Goal: Information Seeking & Learning: Learn about a topic

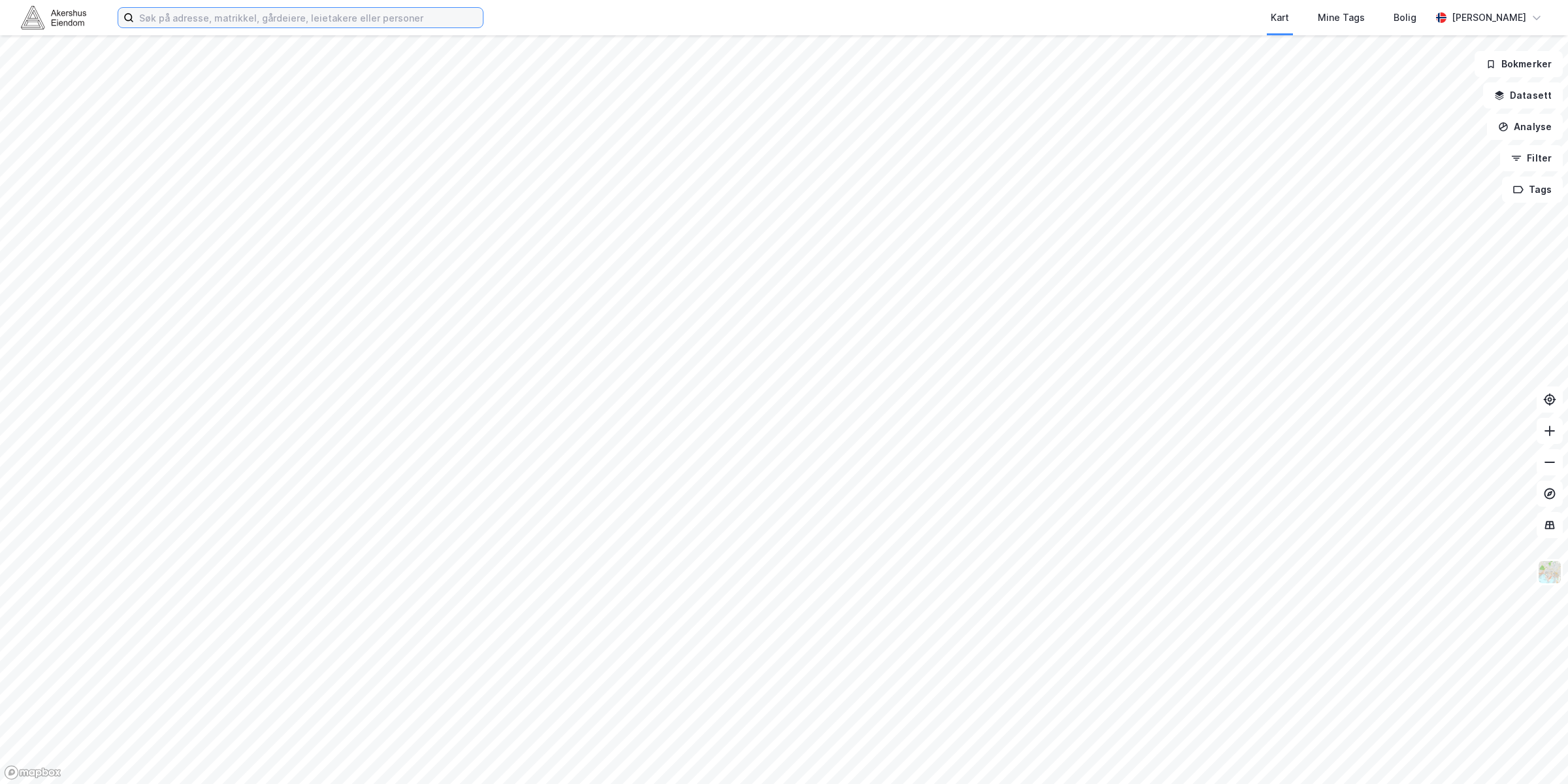
click at [291, 18] on input at bounding box center [308, 17] width 349 height 19
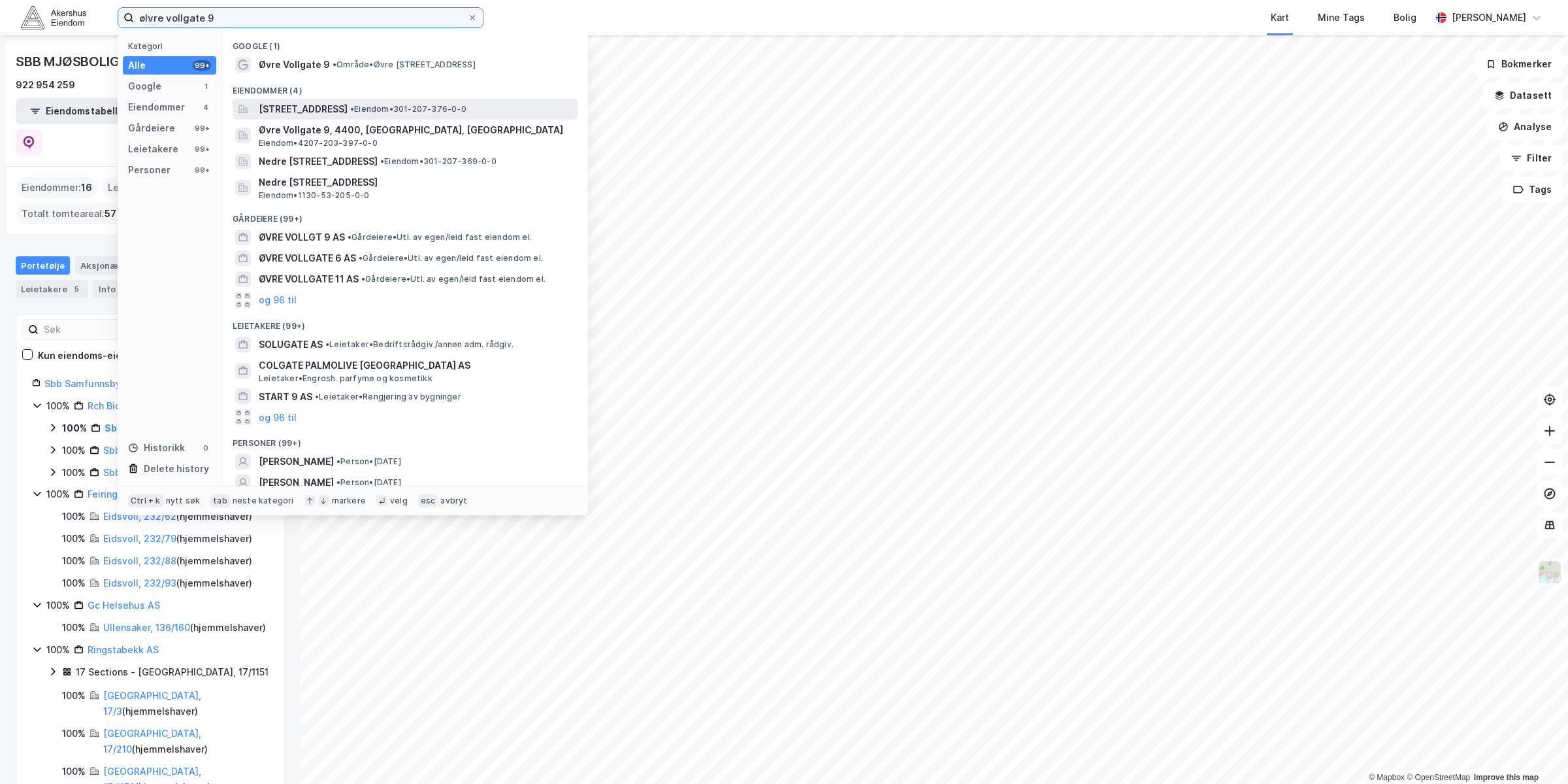
type input "ølvre vollgate 9"
click at [347, 112] on span "[STREET_ADDRESS]" at bounding box center [303, 109] width 89 height 16
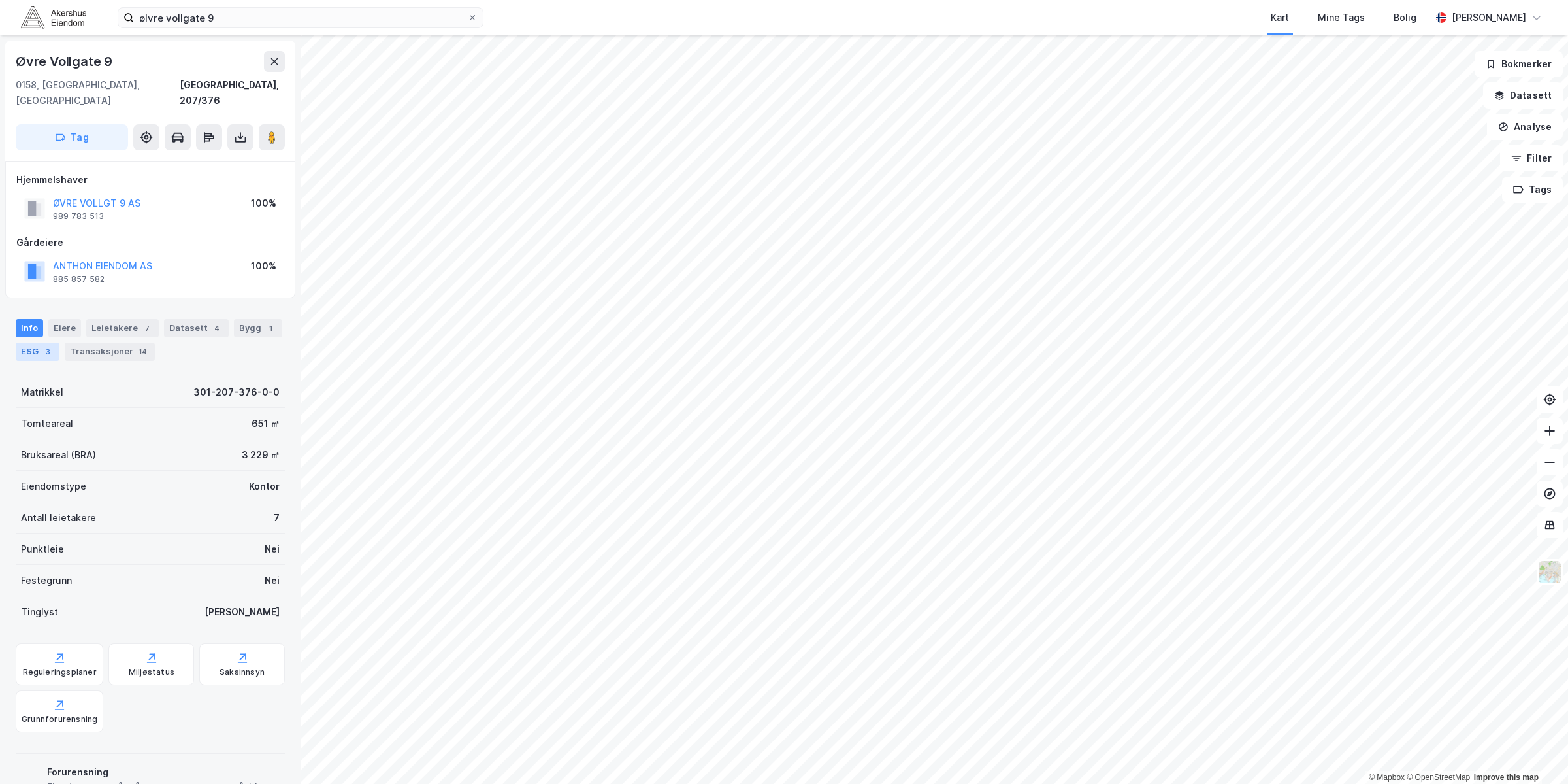
click at [52, 345] on div "3" at bounding box center [47, 351] width 13 height 13
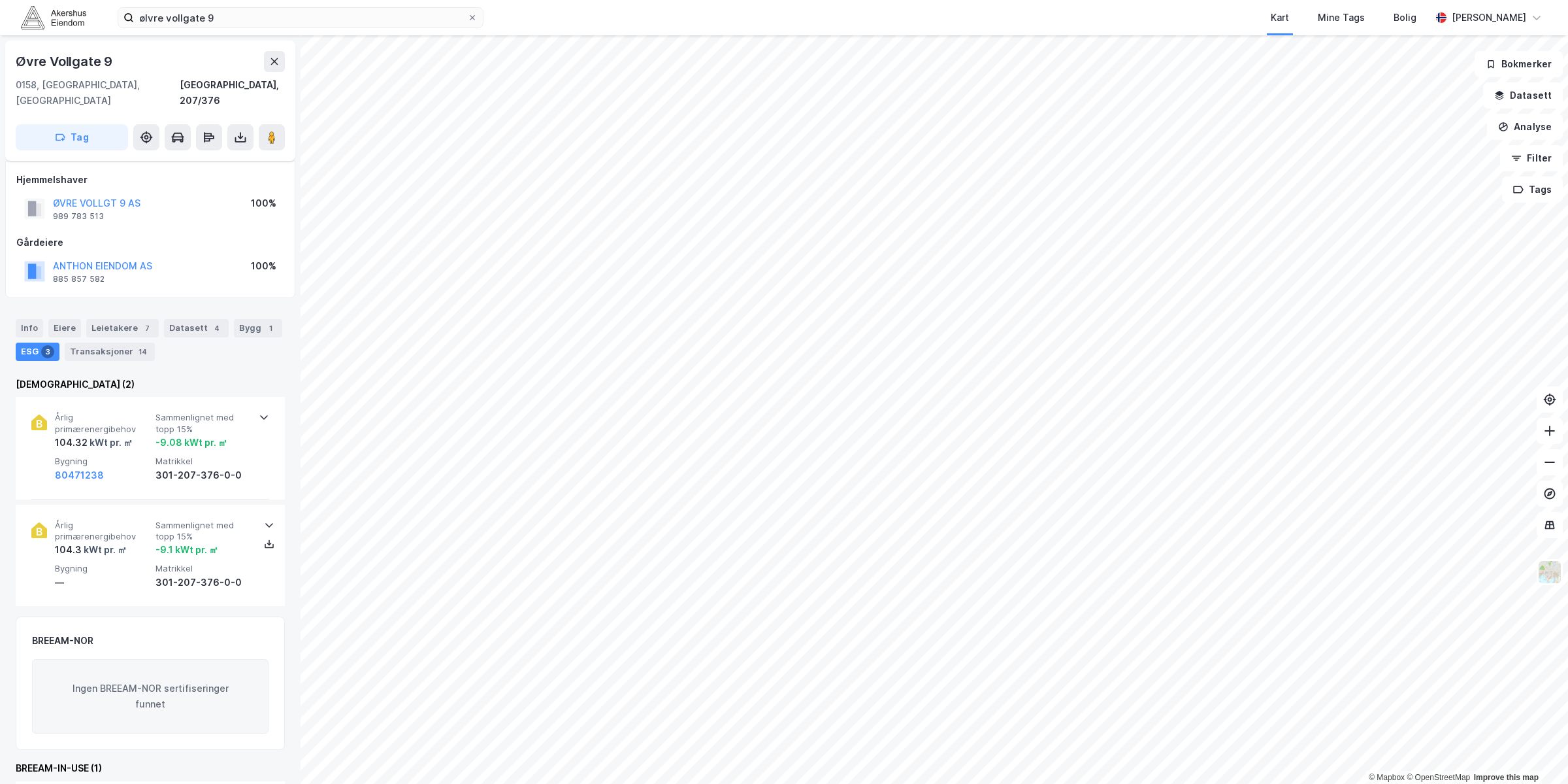
scroll to position [49, 0]
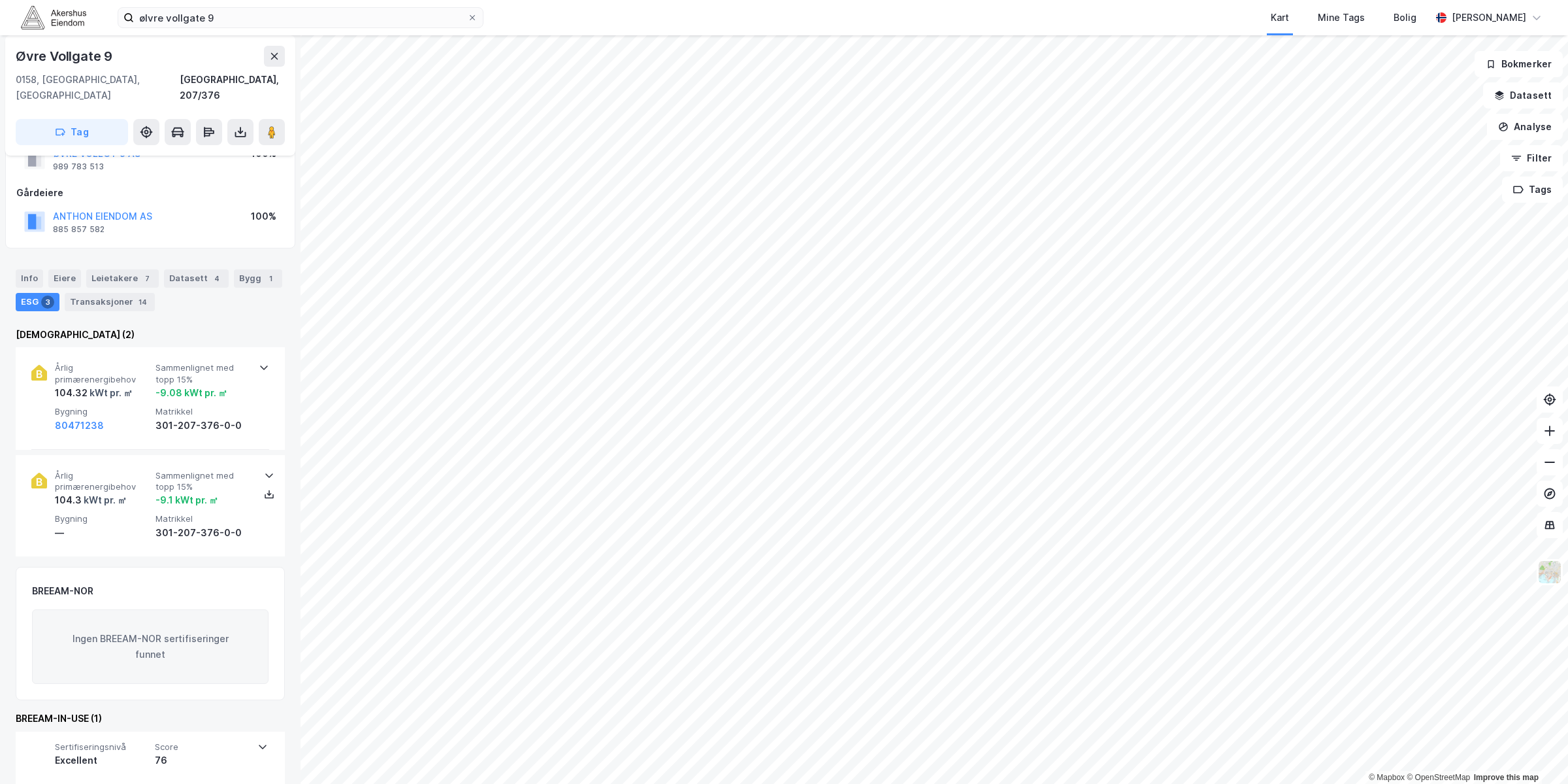
drag, startPoint x: 205, startPoint y: 655, endPoint x: 128, endPoint y: 660, distance: 77.2
click at [149, 653] on div "Ingen BREEAM-NOR sertifiseringer funnet" at bounding box center [150, 646] width 237 height 75
click at [220, 741] on span "Score" at bounding box center [202, 747] width 95 height 11
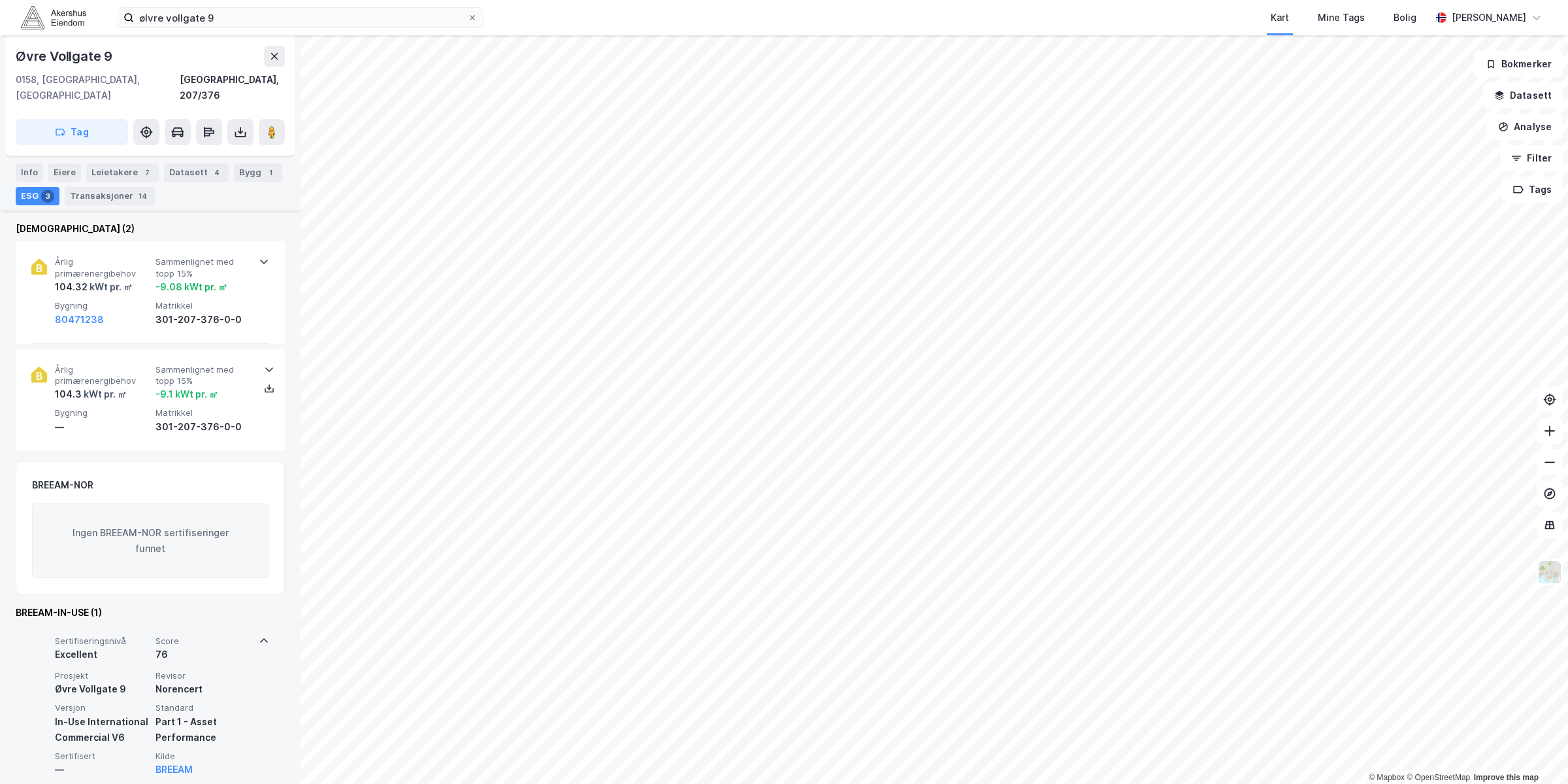
scroll to position [157, 0]
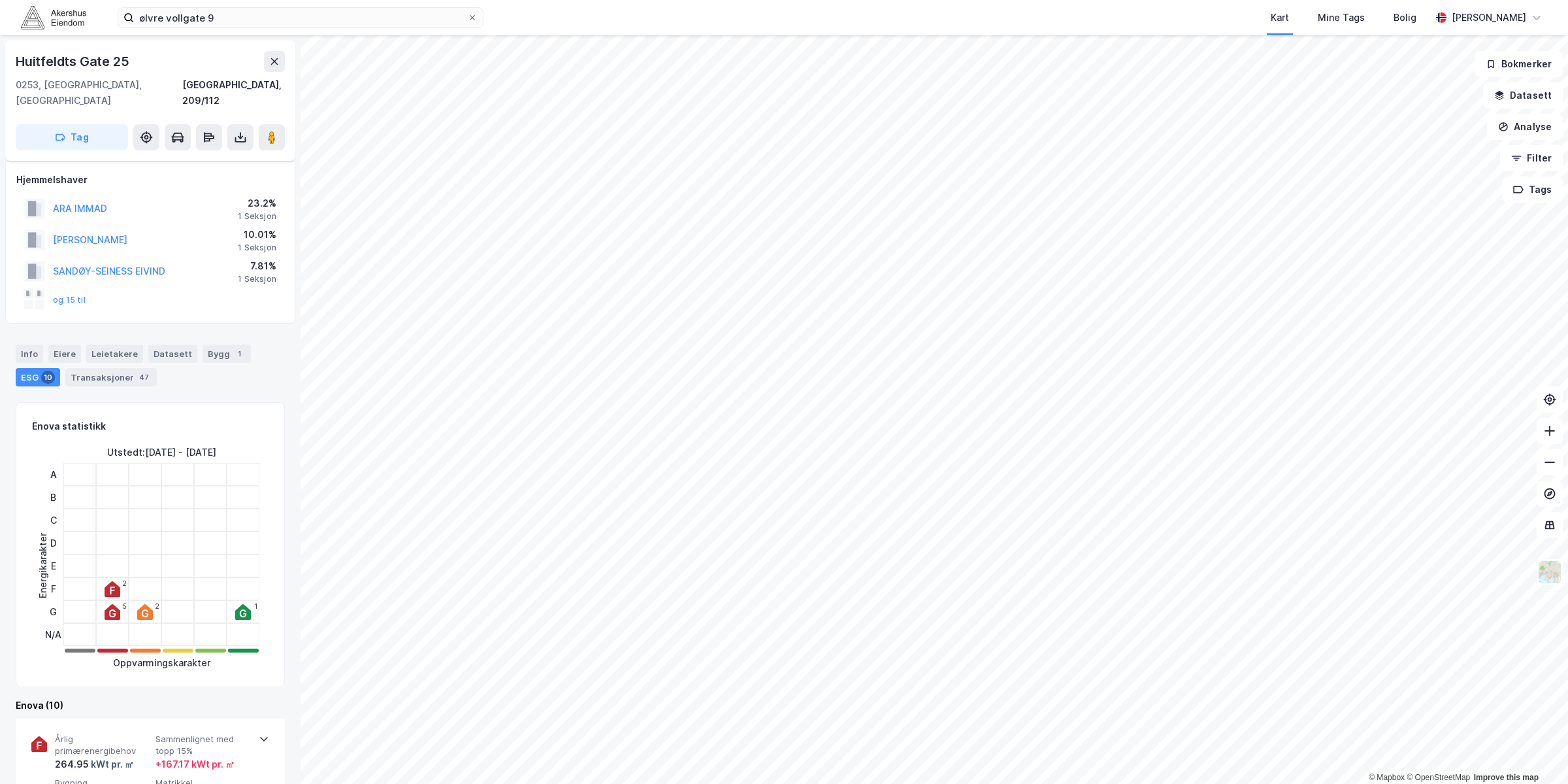
scroll to position [157, 0]
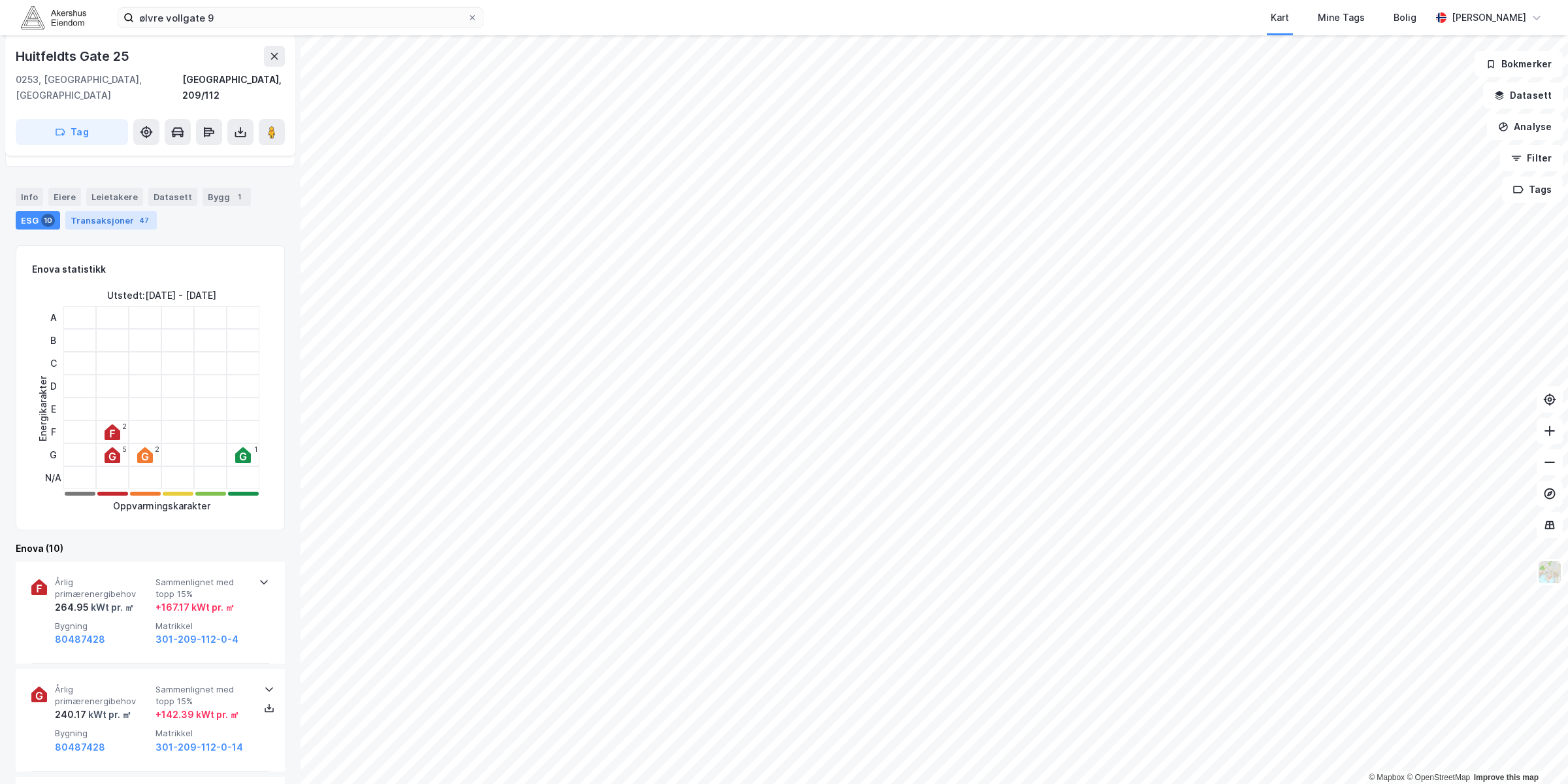
click at [137, 214] on div "47" at bounding box center [144, 220] width 15 height 13
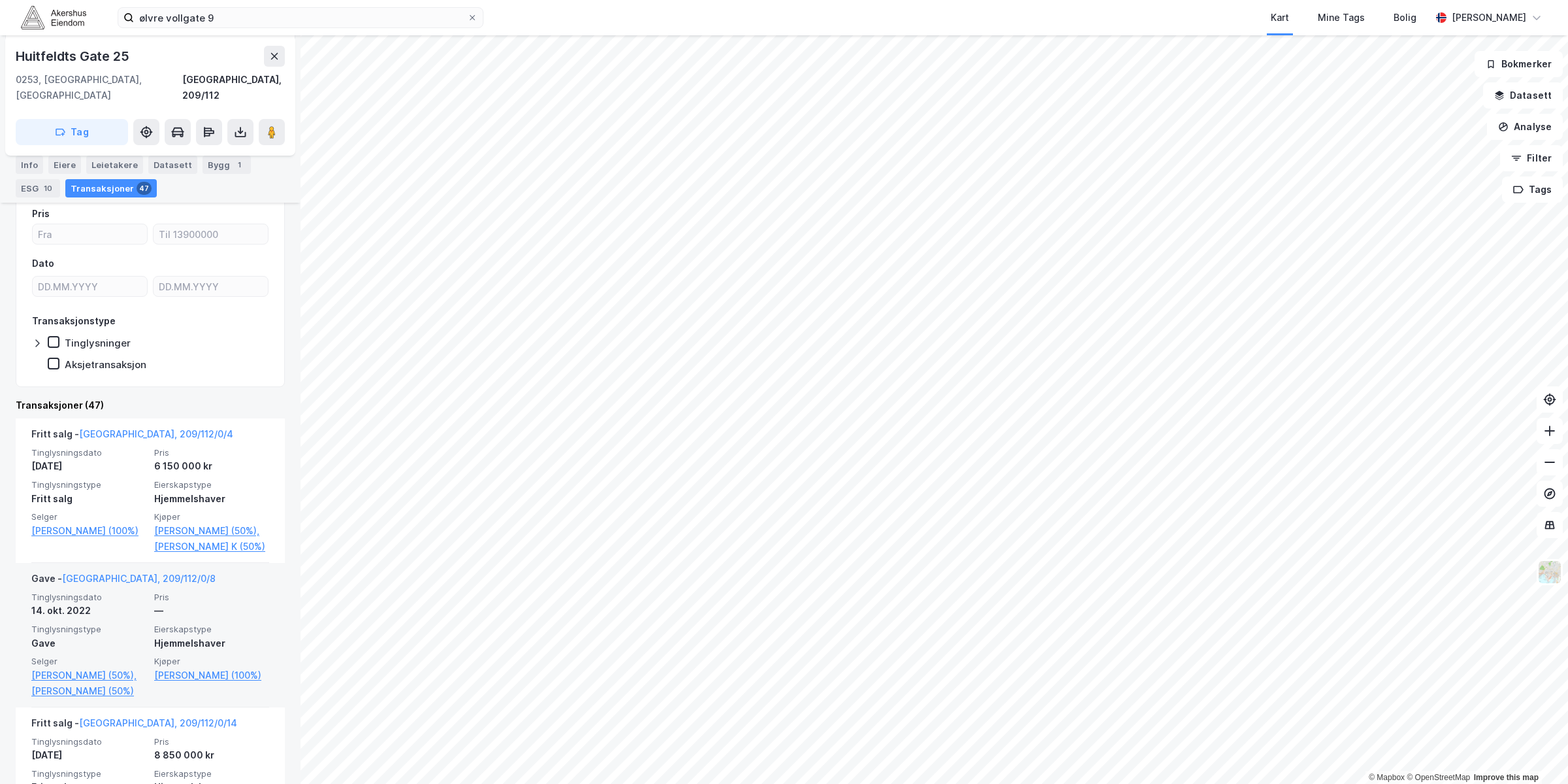
scroll to position [81, 0]
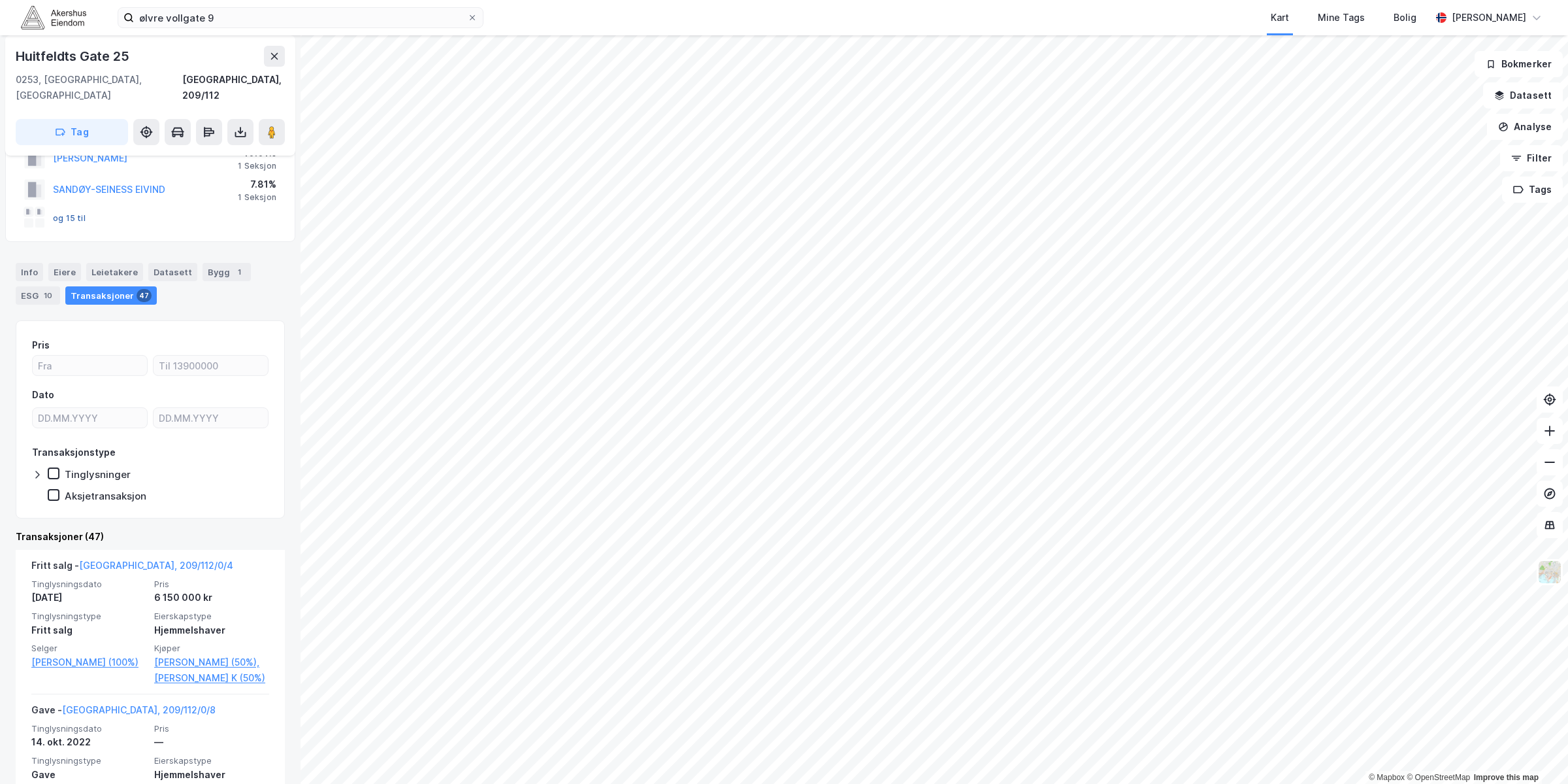
click at [0, 0] on button "og 15 til" at bounding box center [0, 0] width 0 height 0
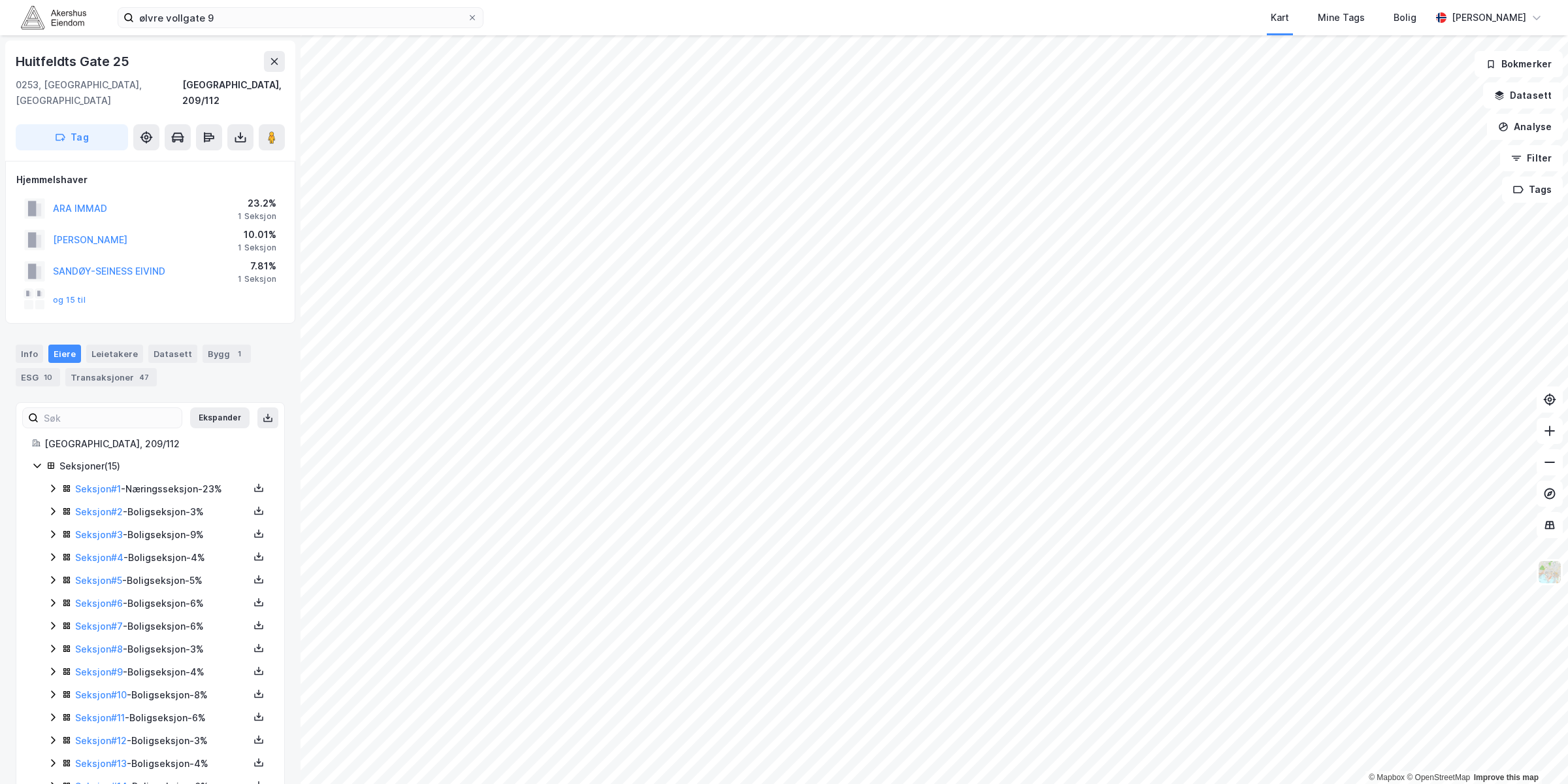
click at [49, 483] on icon at bounding box center [53, 488] width 10 height 10
click at [119, 368] on div "Transaksjoner 47" at bounding box center [111, 377] width 91 height 18
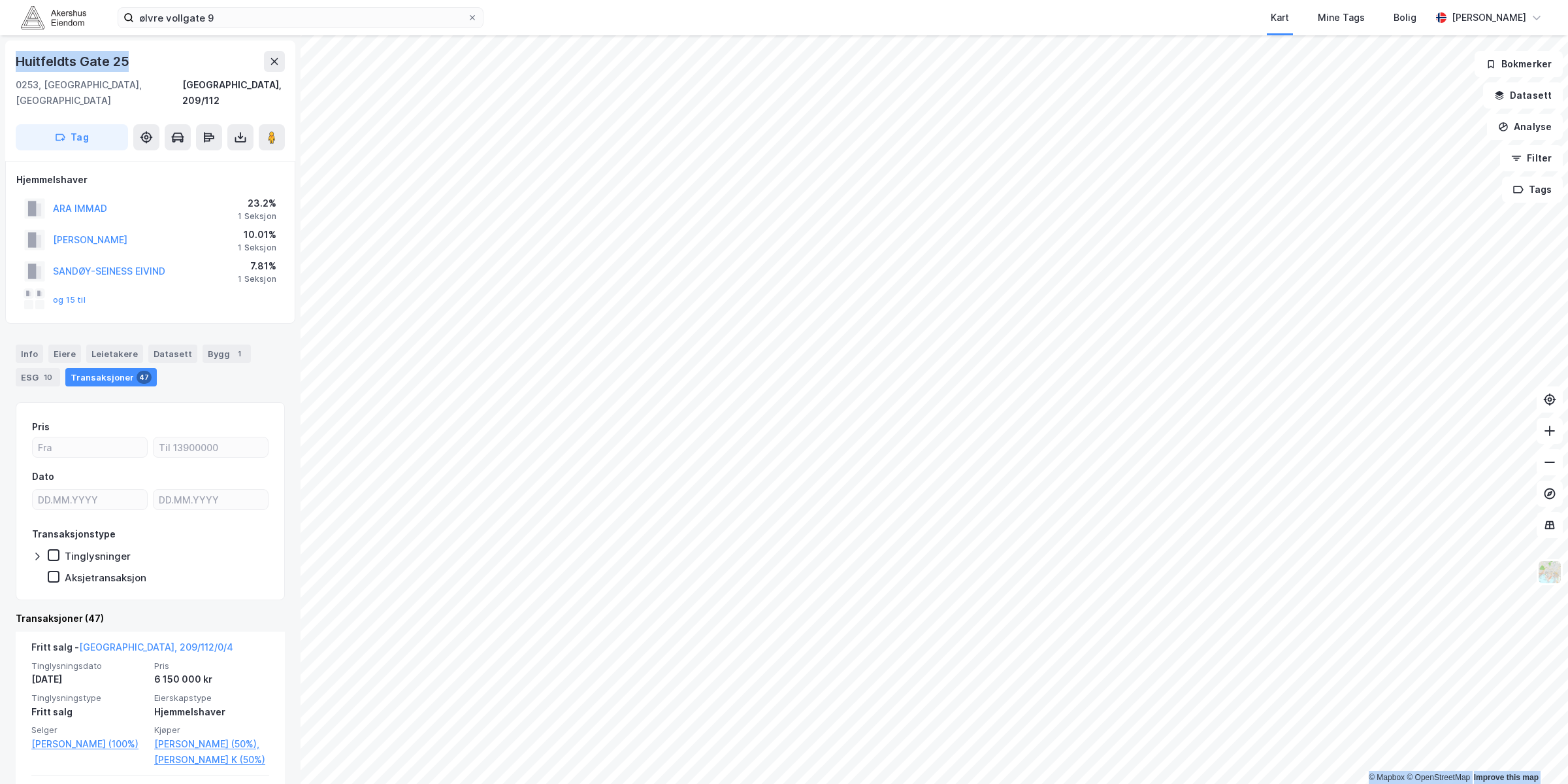
drag, startPoint x: 161, startPoint y: 57, endPoint x: -2, endPoint y: 71, distance: 163.6
click at [0, 71] on html "ølvre vollgate 9 Kart Mine Tags Bolig [PERSON_NAME] © Mapbox © OpenStreetMap Im…" at bounding box center [784, 392] width 1568 height 784
copy div "© Mapbox © OpenStreetMap Improve this map Huitfeldts Gate 25"
